Goal: Obtain resource: Obtain resource

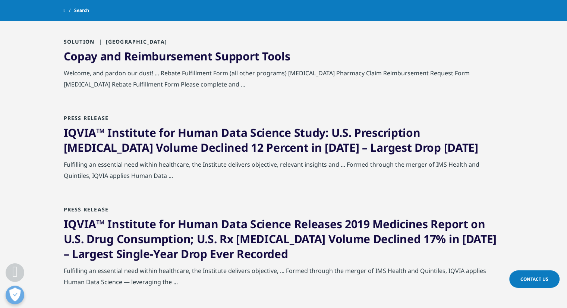
scroll to position [186, 0]
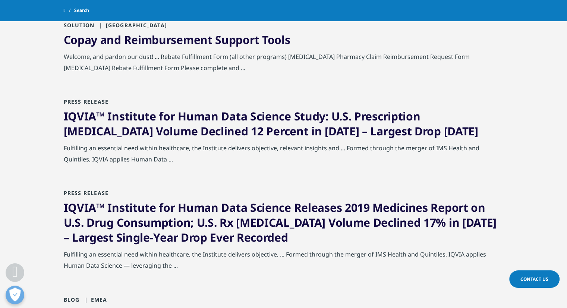
click at [191, 41] on link "Copay and Reimbursement Support Tools" at bounding box center [177, 39] width 227 height 15
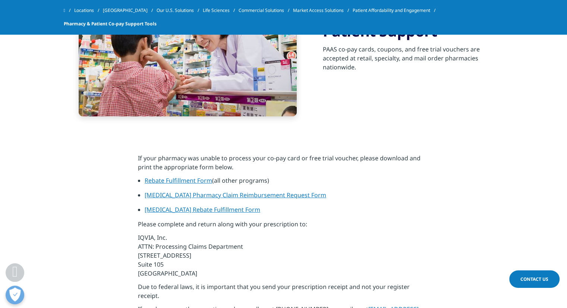
scroll to position [709, 0]
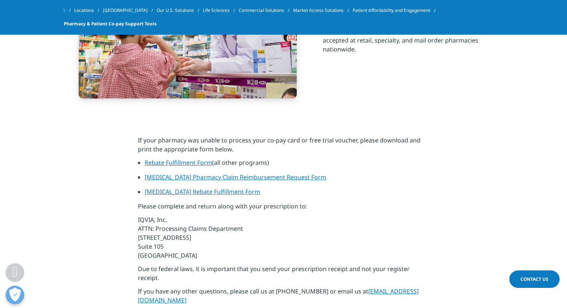
click at [206, 162] on link "Rebate Fulfillment Form" at bounding box center [179, 163] width 68 height 8
